Goal: Check status: Check status

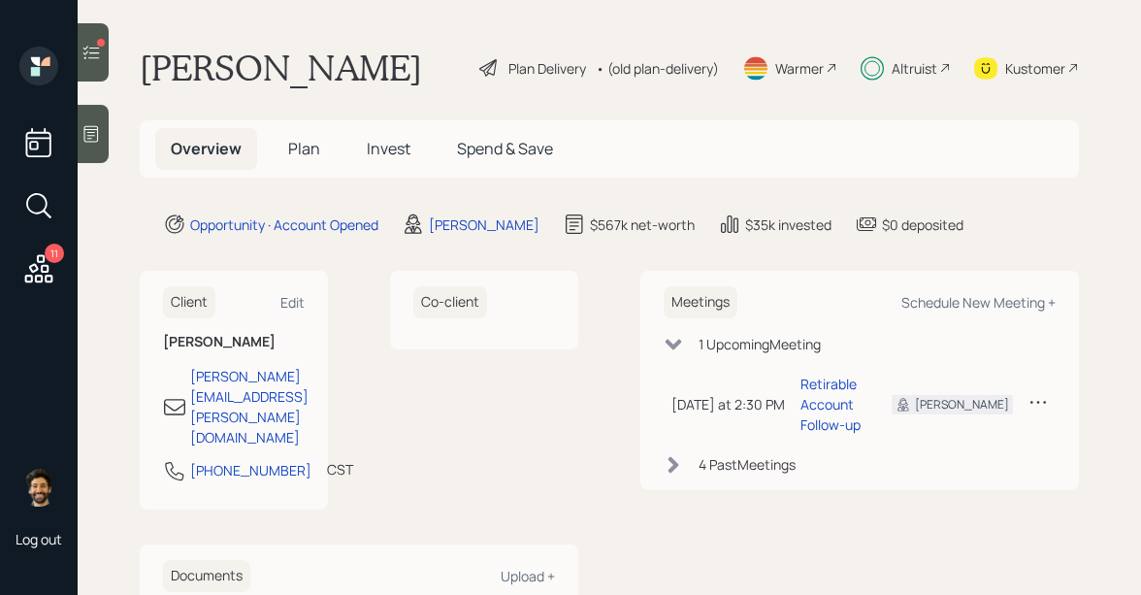
click at [99, 63] on div at bounding box center [93, 52] width 31 height 58
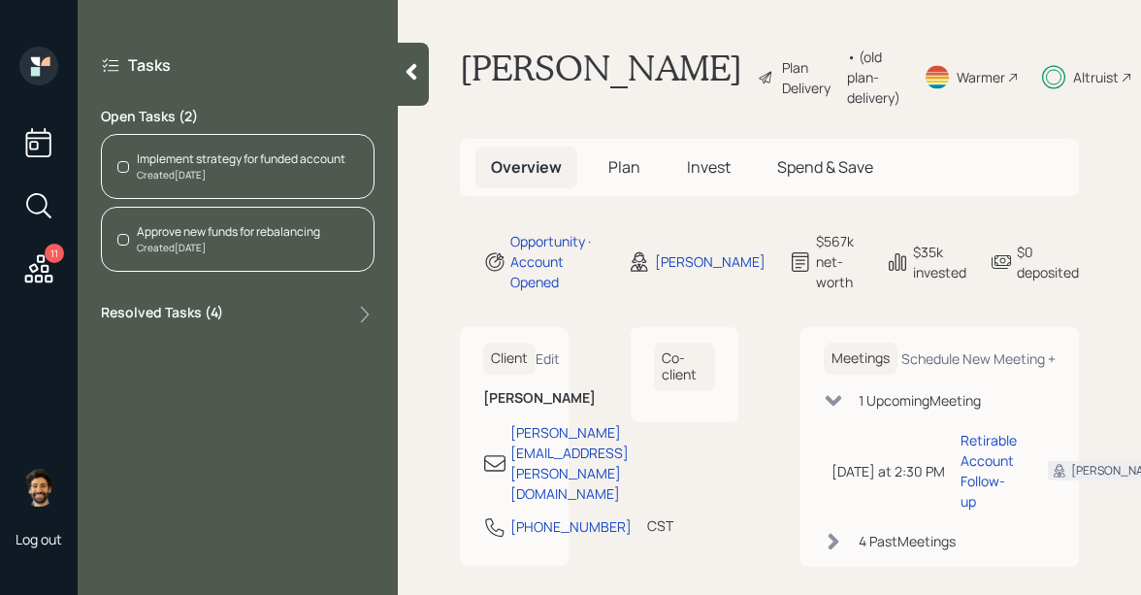
click at [252, 159] on div "Implement strategy for funded account" at bounding box center [241, 158] width 209 height 17
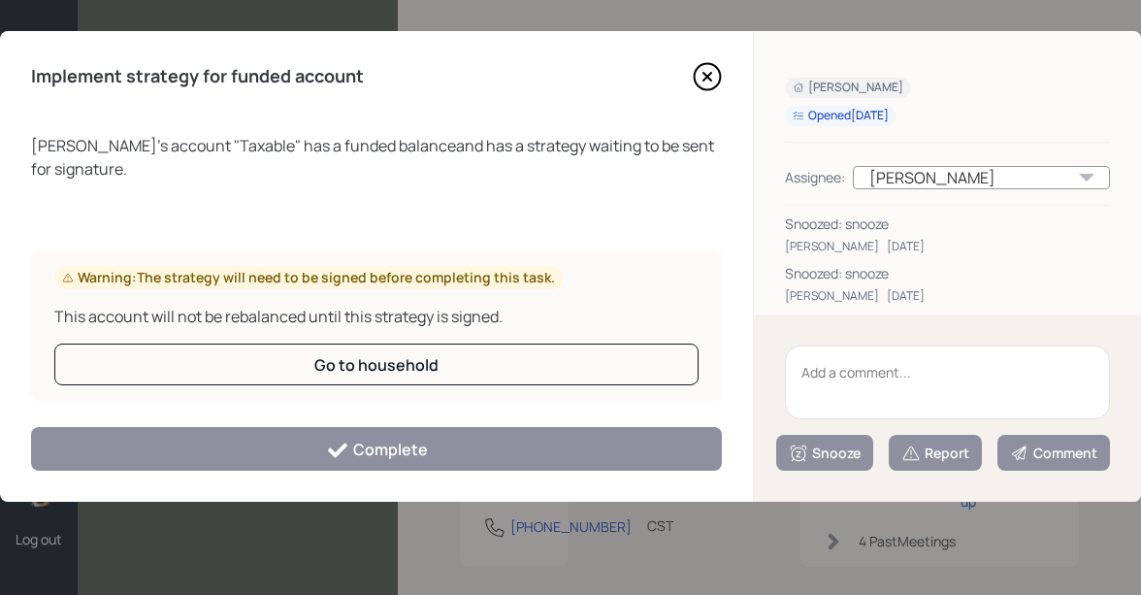
click at [700, 69] on icon at bounding box center [707, 76] width 29 height 29
